Goal: Task Accomplishment & Management: Use online tool/utility

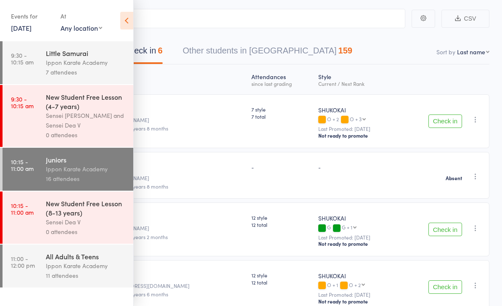
click at [121, 18] on icon at bounding box center [126, 21] width 13 height 18
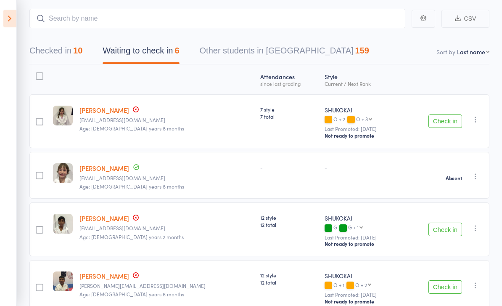
click at [15, 25] on icon at bounding box center [9, 19] width 13 height 18
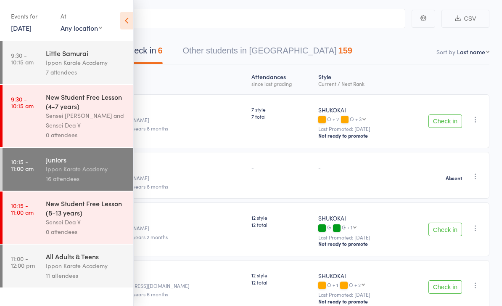
click at [27, 268] on time "11:00 - 12:00 pm" at bounding box center [23, 261] width 24 height 13
click at [122, 21] on icon at bounding box center [126, 21] width 13 height 18
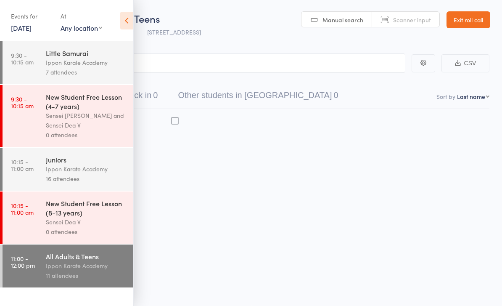
scroll to position [6, 0]
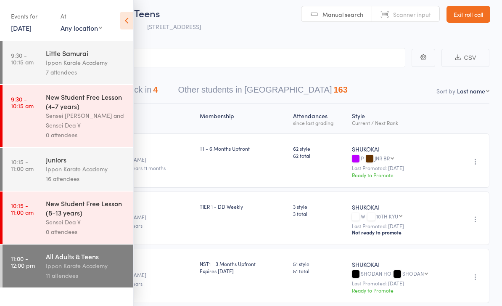
click at [129, 19] on icon at bounding box center [126, 21] width 13 height 18
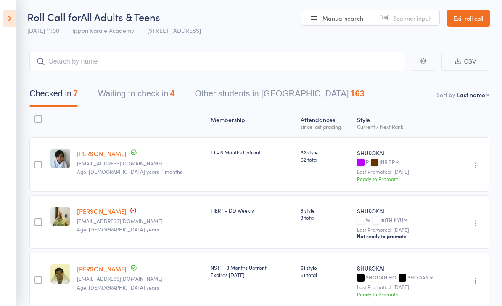
scroll to position [2, 0]
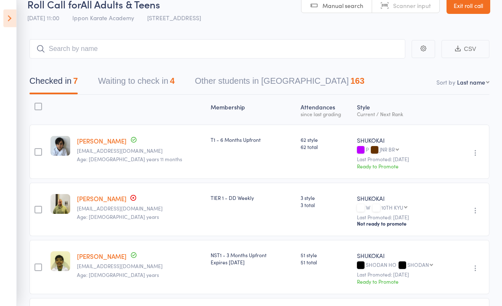
click at [124, 88] on button "Waiting to check in 4" at bounding box center [136, 83] width 76 height 22
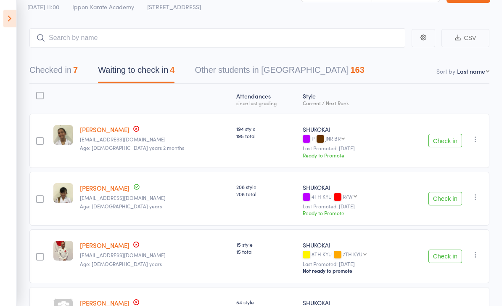
click at [53, 68] on button "Checked in 7" at bounding box center [53, 72] width 48 height 22
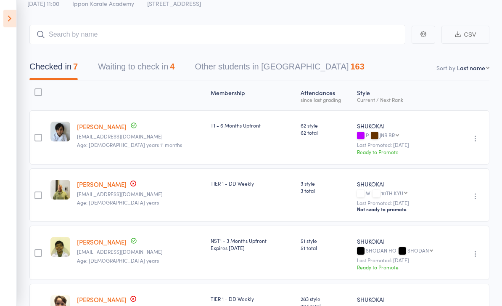
scroll to position [29, 0]
click at [49, 39] on input "search" at bounding box center [217, 34] width 376 height 19
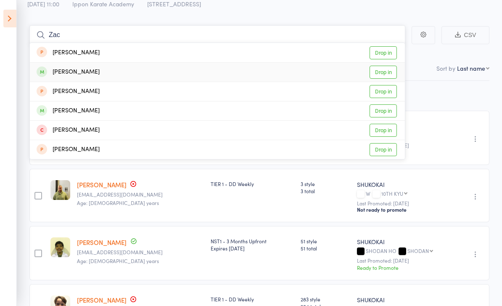
type input "Zac"
click at [391, 73] on link "Drop in" at bounding box center [382, 72] width 27 height 13
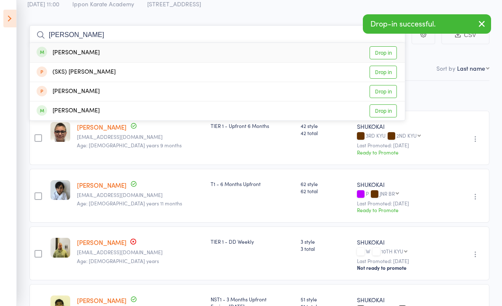
type input "[PERSON_NAME]"
click at [377, 50] on link "Drop in" at bounding box center [382, 52] width 27 height 13
